Goal: Ask a question

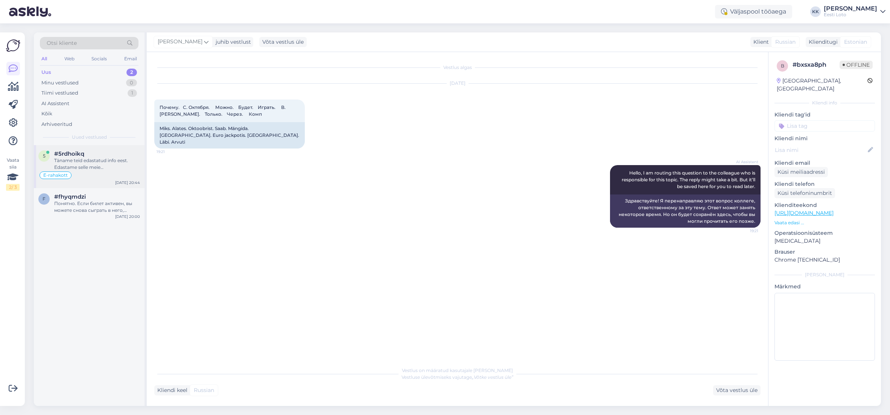
click at [100, 162] on div "Täname teid edastatud info eest. Edastame selle meie finantsosakonnale uurimise…" at bounding box center [97, 164] width 86 height 14
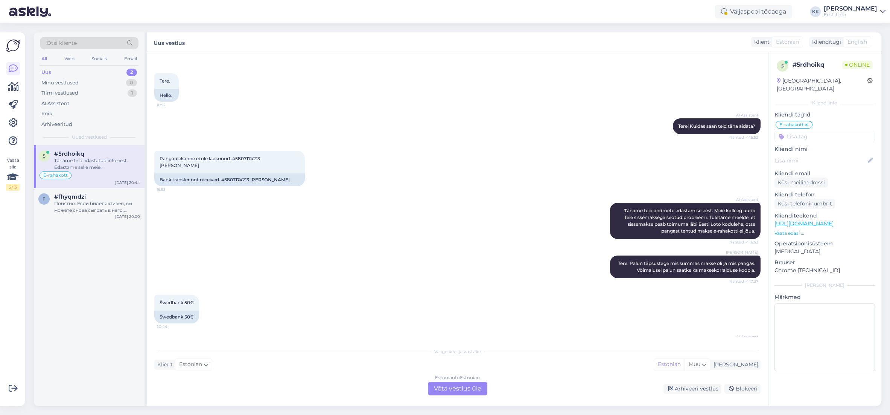
scroll to position [3479, 0]
click at [81, 205] on div "Понятно. Если билет активен, вы можете снова сыграть в него, выбрав «Мои билеты…" at bounding box center [97, 207] width 86 height 14
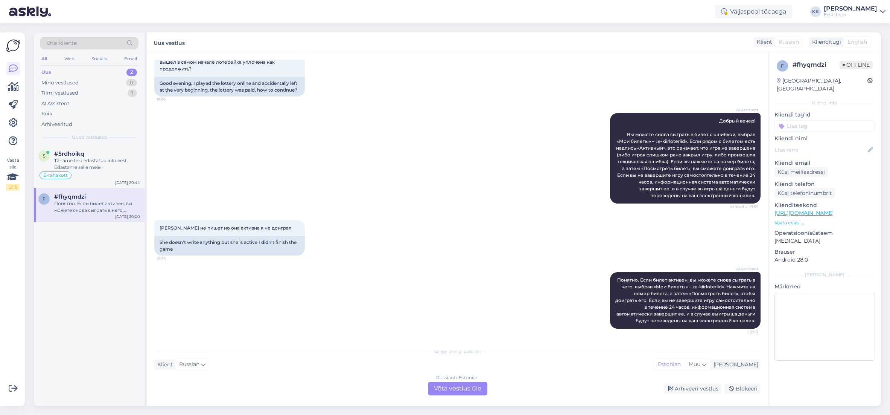
scroll to position [59, 0]
click at [105, 165] on div "Täname teid edastatud info eest. Edastame selle meie finantsosakonnale uurimise…" at bounding box center [97, 164] width 86 height 14
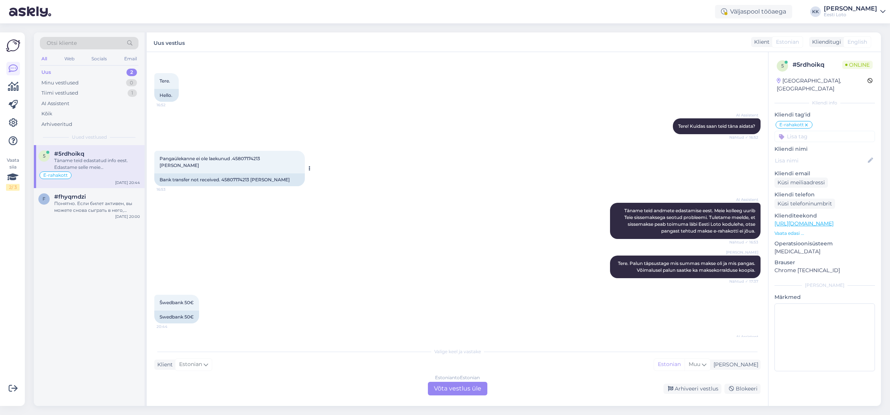
click at [249, 156] on span "Pangaülekanne ei ole laekunud .45807174213 [PERSON_NAME]" at bounding box center [211, 162] width 102 height 12
copy span "45807174213"
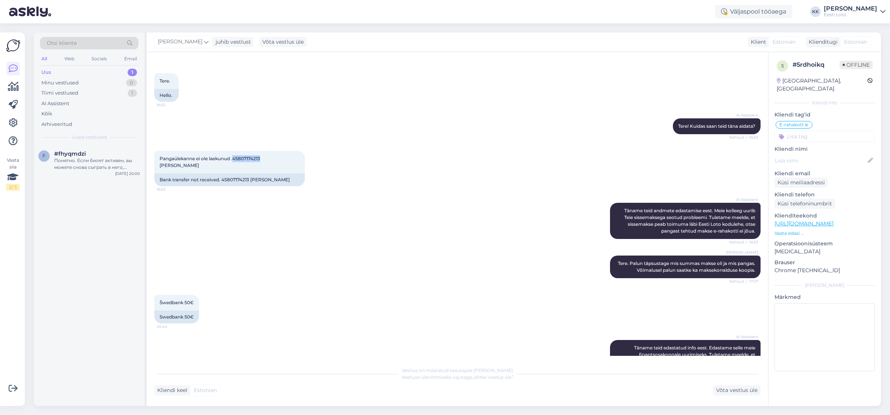
scroll to position [3460, 0]
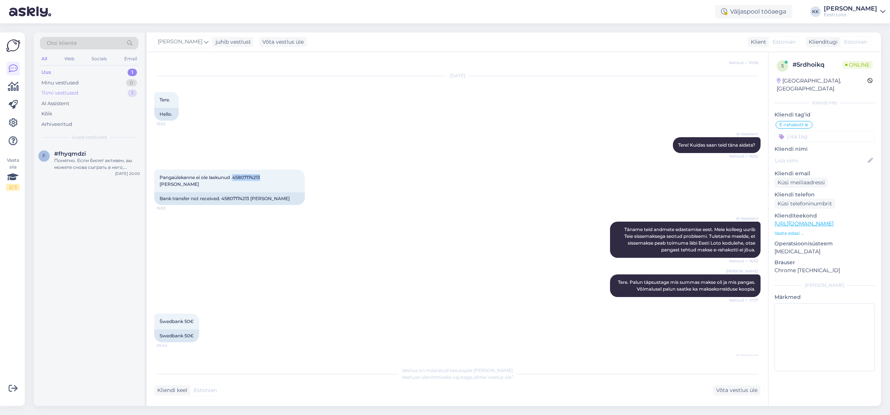
click at [76, 91] on div "Tiimi vestlused" at bounding box center [59, 93] width 37 height 8
click at [75, 161] on div "Täname teid edastatud info eest. Edastame selle meie finantsosakonnale uurimise…" at bounding box center [97, 164] width 86 height 14
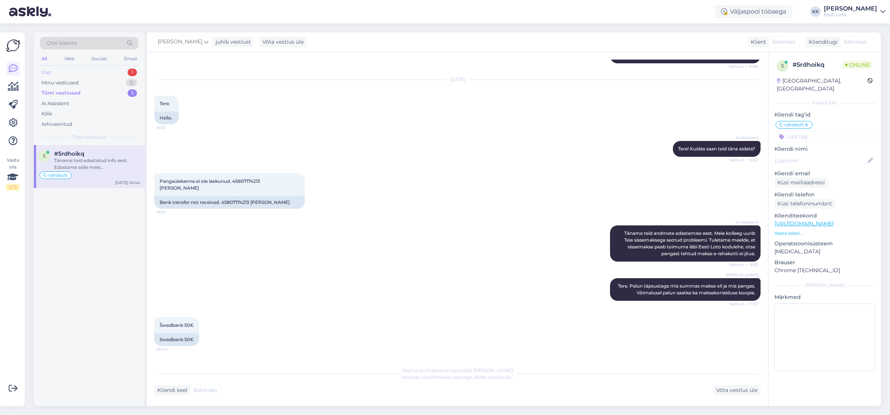
click at [77, 73] on div "Uus 1" at bounding box center [89, 72] width 99 height 11
click at [81, 157] on div "Понятно. Если билет активен, вы можете снова сыграть в него, выбрав «Мои билеты…" at bounding box center [97, 164] width 86 height 14
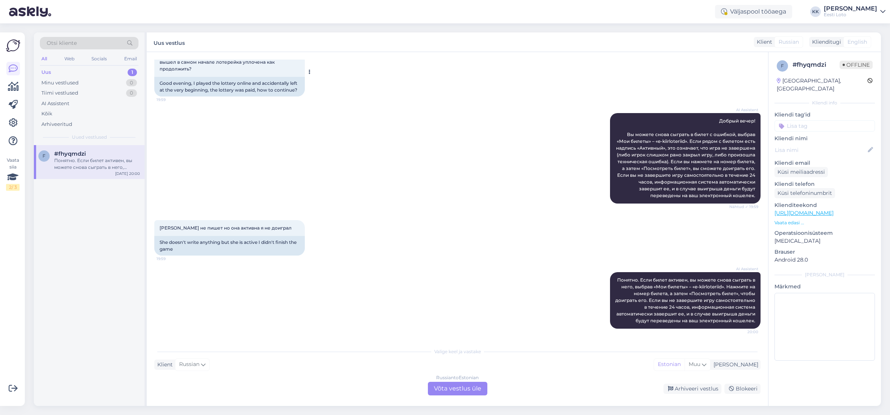
scroll to position [59, 0]
click at [72, 121] on div "Arhiveeritud" at bounding box center [56, 124] width 31 height 8
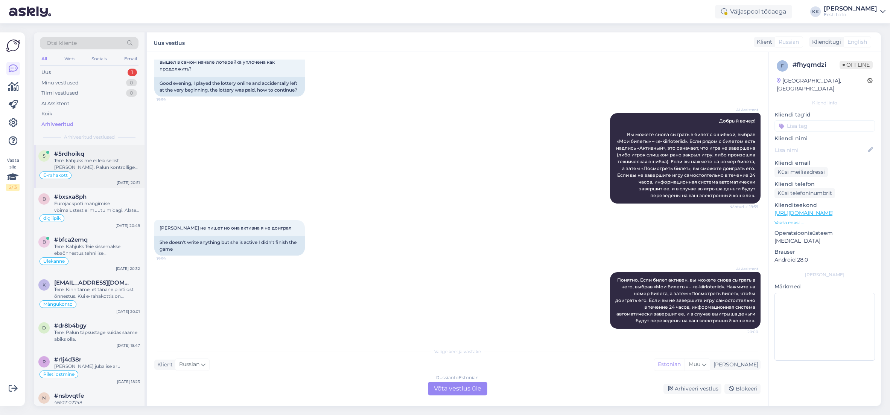
click at [102, 161] on div "Tere. kahjuks me ei leia sellist [PERSON_NAME]. Palun kontrollige üle kas summa…" at bounding box center [97, 164] width 86 height 14
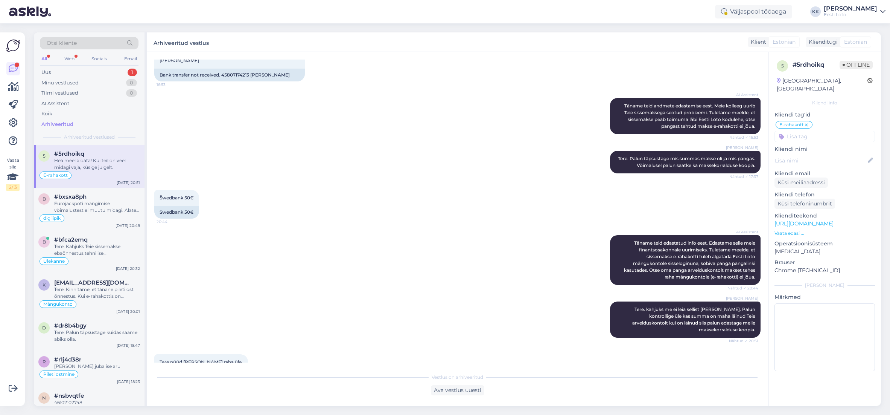
scroll to position [3661, 0]
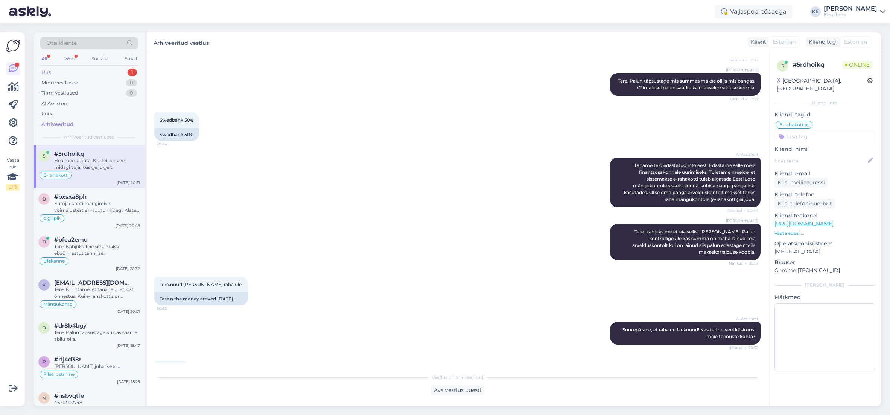
click at [61, 74] on div "Uus 1" at bounding box center [89, 72] width 99 height 11
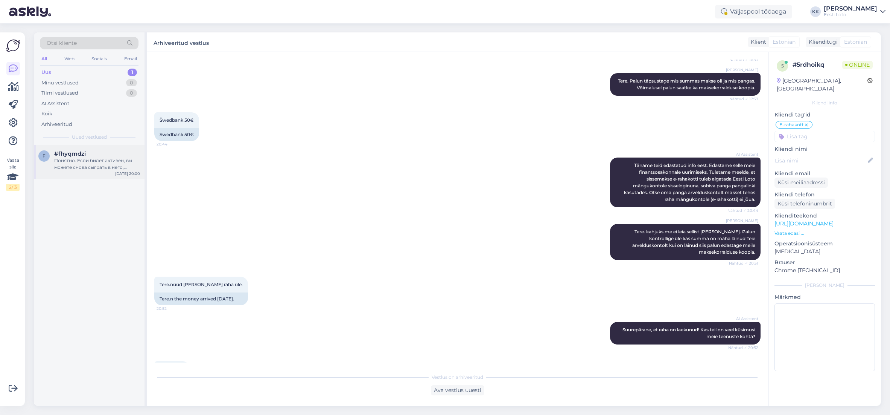
click at [63, 162] on div "Понятно. Если билет активен, вы можете снова сыграть в него, выбрав «Мои билеты…" at bounding box center [97, 164] width 86 height 14
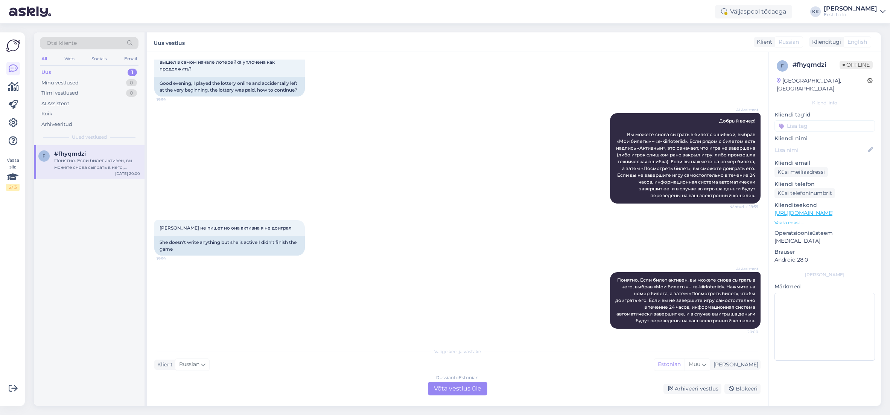
scroll to position [59, 0]
